Goal: Information Seeking & Learning: Learn about a topic

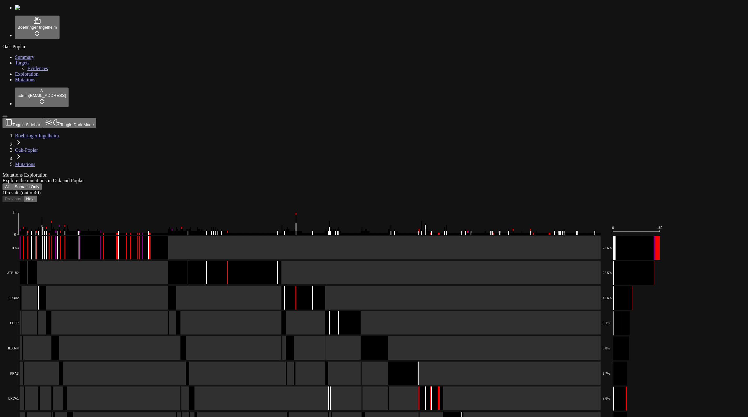
click at [520, 172] on div "Mutations Exploration Explore the mutations in Oak and Poplar" at bounding box center [343, 177] width 683 height 11
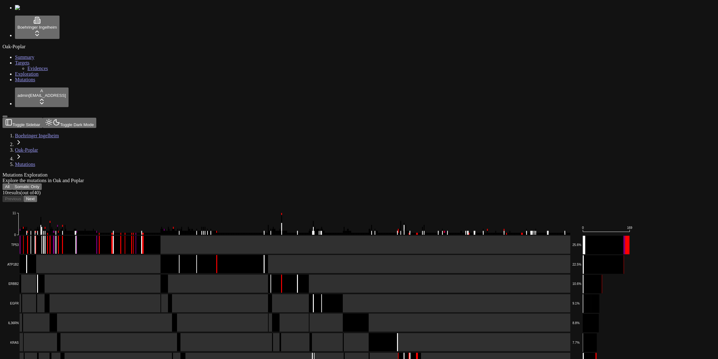
click at [12, 184] on button "All" at bounding box center [7, 187] width 10 height 7
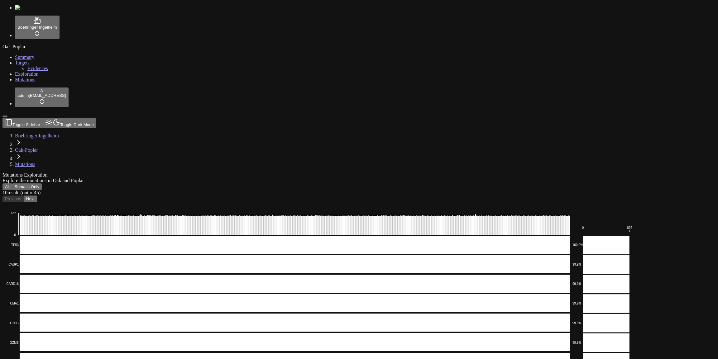
click at [37, 196] on button "Next" at bounding box center [30, 199] width 13 height 7
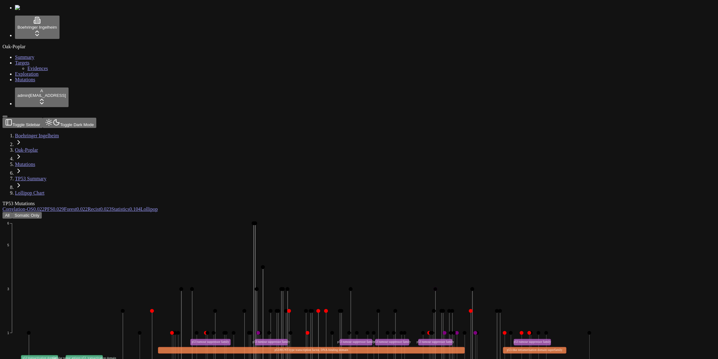
click at [161, 219] on icon "Missense_Mutation Frame_Shift_Del Nonsense_Mutation Frame_Shift_Ins In_Frame_De…" at bounding box center [300, 315] width 596 height 193
click at [166, 219] on icon "Missense_Mutation Frame_Shift_Del Nonsense_Mutation Frame_Shift_Ins In_Frame_De…" at bounding box center [300, 315] width 596 height 193
